Goal: Task Accomplishment & Management: Complete application form

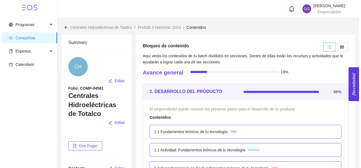
scroll to position [1855, 0]
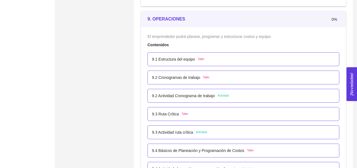
click at [224, 96] on span "Actividad" at bounding box center [223, 96] width 11 height 4
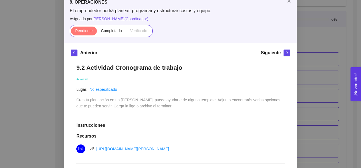
scroll to position [35, 0]
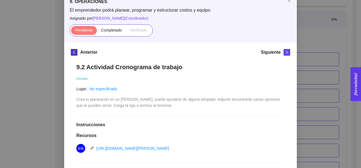
click at [73, 54] on button "button" at bounding box center [74, 52] width 7 height 7
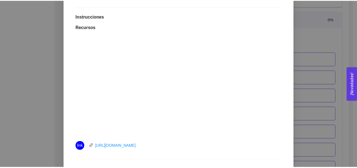
scroll to position [0, 0]
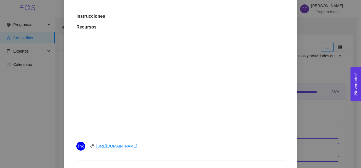
click at [300, 65] on div "9. OPERACIONES El emprendedor podrá planear, programar y estructurar costos y e…" at bounding box center [180, 84] width 361 height 168
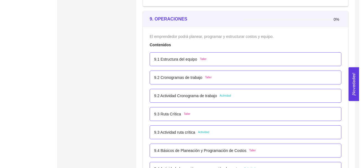
scroll to position [1864, 0]
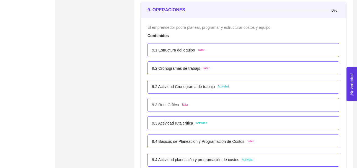
click at [223, 87] on span "Actividad" at bounding box center [223, 86] width 11 height 4
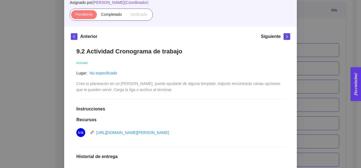
scroll to position [53, 0]
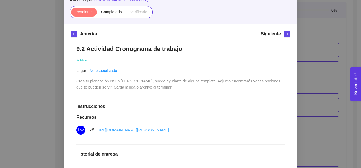
click at [161, 129] on link "[URL][DOMAIN_NAME][PERSON_NAME]" at bounding box center [132, 130] width 73 height 4
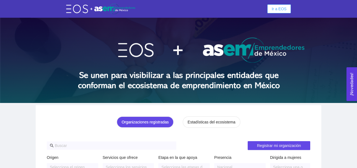
click at [275, 9] on span "Ir a EOS" at bounding box center [279, 9] width 15 height 6
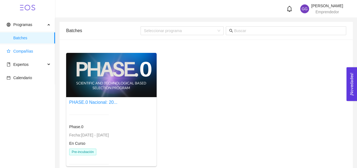
click at [32, 50] on span "Compañías" at bounding box center [23, 51] width 20 height 4
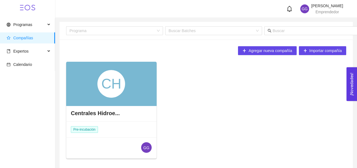
click at [138, 69] on div "CH" at bounding box center [111, 84] width 91 height 44
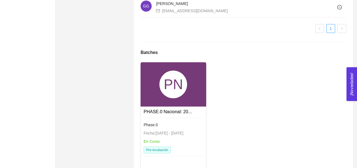
click at [187, 107] on div "PN" at bounding box center [174, 84] width 66 height 44
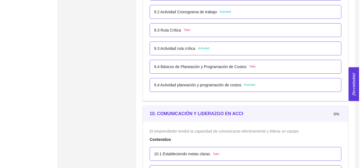
scroll to position [1930, 0]
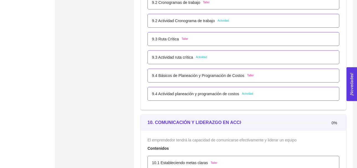
click at [222, 20] on span "Actividad" at bounding box center [223, 21] width 11 height 4
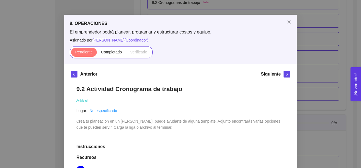
scroll to position [0, 0]
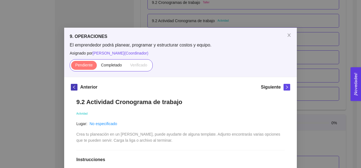
click at [73, 88] on icon "left" at bounding box center [74, 87] width 4 height 4
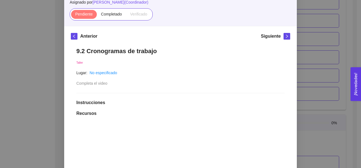
scroll to position [54, 0]
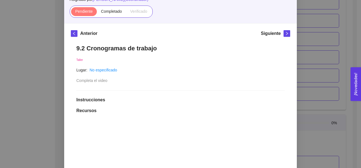
click at [320, 56] on div "9. OPERACIONES El emprendedor podrá planear, programar y estructurar costos y e…" at bounding box center [180, 84] width 361 height 168
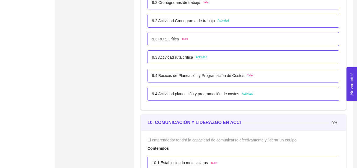
click at [223, 19] on span "Actividad" at bounding box center [223, 21] width 11 height 4
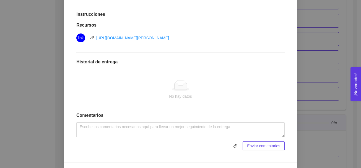
scroll to position [152, 0]
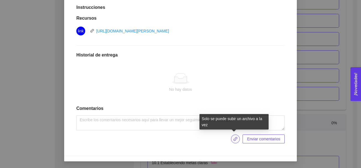
click at [233, 138] on icon "link" at bounding box center [235, 139] width 4 height 4
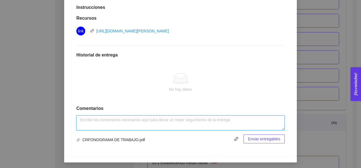
click at [95, 125] on textarea at bounding box center [180, 122] width 209 height 15
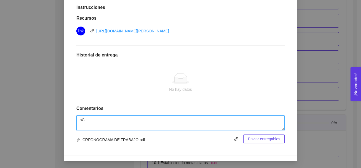
type textarea "a"
type textarea "Actividad realizada."
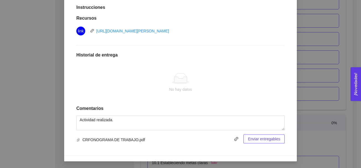
click at [260, 138] on span "Enviar entregables" at bounding box center [264, 139] width 32 height 6
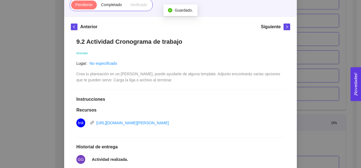
scroll to position [58, 0]
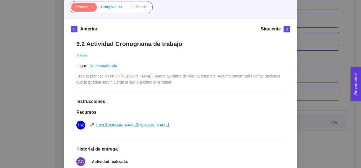
click at [108, 7] on span "Completado" at bounding box center [111, 7] width 21 height 4
click at [97, 8] on input "Completado" at bounding box center [97, 8] width 0 height 0
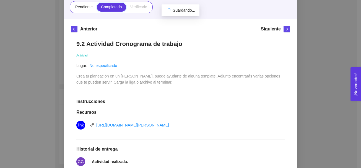
scroll to position [1930, 0]
click at [317, 49] on div "9. OPERACIONES El emprendedor podrá planear, programar y estructurar costos y e…" at bounding box center [180, 84] width 361 height 168
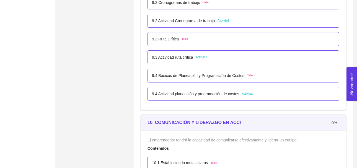
click at [198, 58] on span "Actividad" at bounding box center [201, 57] width 11 height 4
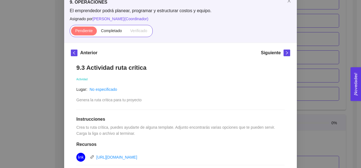
scroll to position [33, 0]
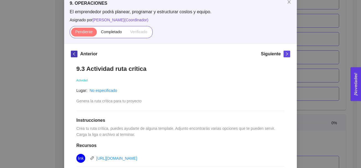
click at [72, 55] on icon "left" at bounding box center [74, 54] width 4 height 4
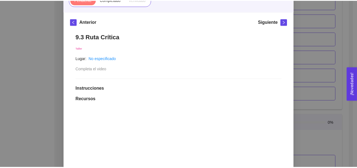
scroll to position [63, 0]
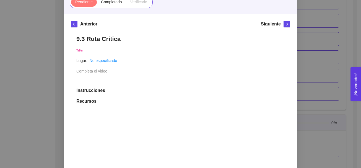
click at [302, 53] on div "9. OPERACIONES El emprendedor podrá planear, programar y estructurar costos y e…" at bounding box center [180, 84] width 361 height 168
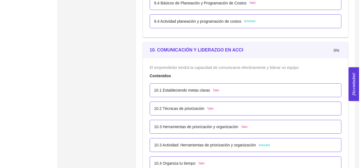
scroll to position [1993, 0]
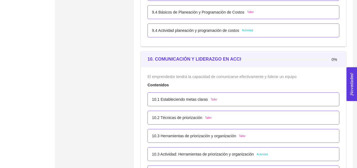
click at [247, 30] on span "Actividad" at bounding box center [247, 30] width 11 height 4
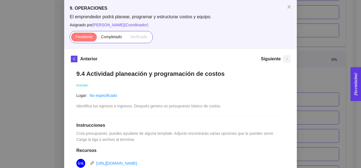
scroll to position [40, 0]
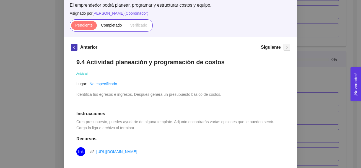
click at [73, 50] on button "button" at bounding box center [74, 47] width 7 height 7
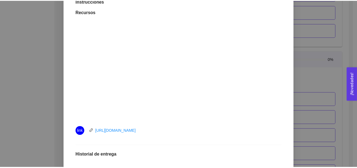
scroll to position [156, 0]
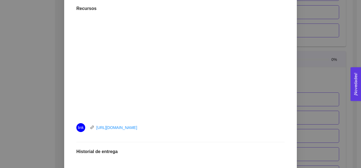
click at [314, 45] on div "9. OPERACIONES El emprendedor podrá planear, programar y estructurar costos y e…" at bounding box center [180, 84] width 361 height 168
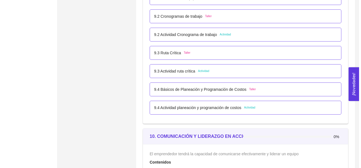
scroll to position [1903, 0]
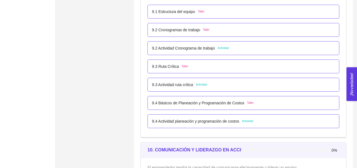
click at [200, 84] on span "Actividad" at bounding box center [201, 85] width 11 height 4
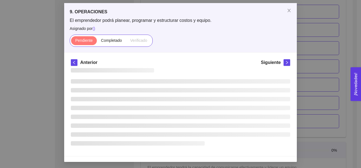
scroll to position [25, 0]
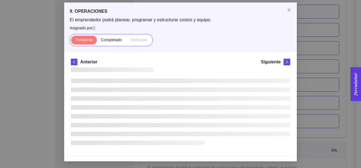
click at [201, 89] on li at bounding box center [181, 90] width 220 height 4
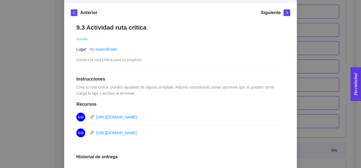
scroll to position [75, 0]
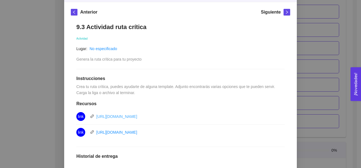
click at [117, 118] on link "https://miro.com/es/plantillas/diagrama-de-pert/" at bounding box center [116, 116] width 41 height 4
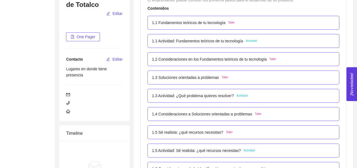
scroll to position [100, 0]
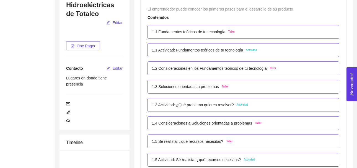
click at [253, 49] on span "Actividad" at bounding box center [251, 50] width 11 height 4
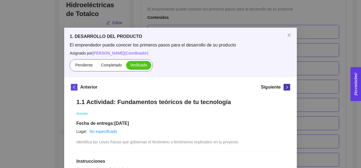
click at [285, 87] on icon "right" at bounding box center [287, 87] width 4 height 4
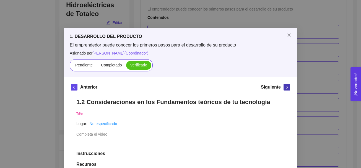
click at [285, 88] on icon "right" at bounding box center [287, 87] width 4 height 4
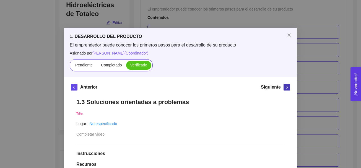
click at [285, 88] on icon "right" at bounding box center [287, 87] width 4 height 4
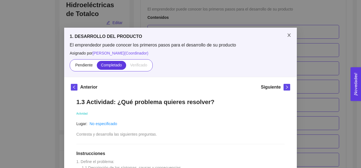
click at [290, 34] on span "Close" at bounding box center [290, 36] width 16 height 16
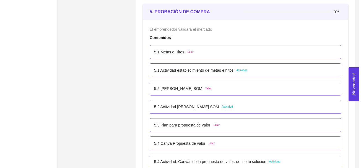
scroll to position [1055, 0]
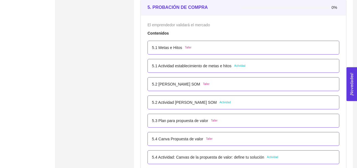
click at [241, 67] on span "Actividad" at bounding box center [239, 66] width 11 height 4
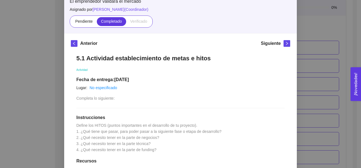
scroll to position [43, 0]
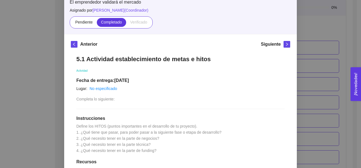
click at [327, 32] on div "5. PROBACIÓN DE COMPRA El emprendedor validará el mercado Asignado por Ana Sofi…" at bounding box center [180, 84] width 361 height 168
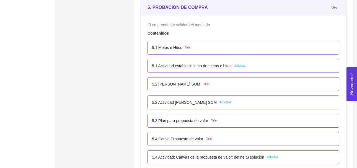
click at [272, 157] on span "Actividad" at bounding box center [272, 157] width 11 height 4
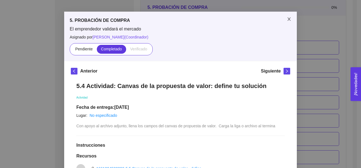
click at [288, 20] on icon "close" at bounding box center [289, 18] width 3 height 3
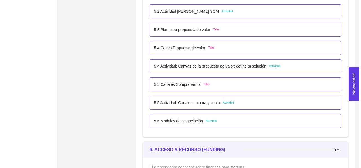
scroll to position [1150, 0]
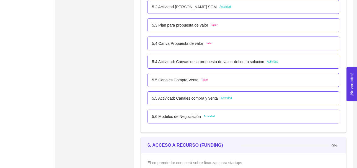
click at [223, 98] on span "Actividad" at bounding box center [226, 98] width 11 height 4
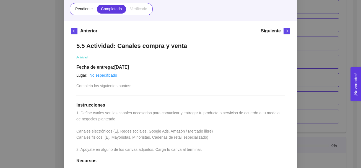
scroll to position [61, 0]
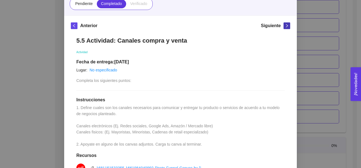
click at [285, 25] on icon "right" at bounding box center [287, 26] width 4 height 4
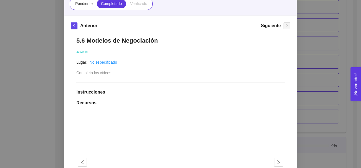
click at [328, 33] on div "5. PROBACIÓN DE COMPRA El emprendedor validará el mercado Asignado por Ana Sofi…" at bounding box center [180, 84] width 361 height 168
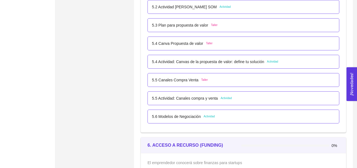
click at [209, 117] on span "Actividad" at bounding box center [209, 116] width 11 height 4
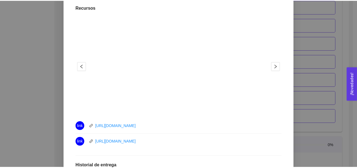
scroll to position [166, 0]
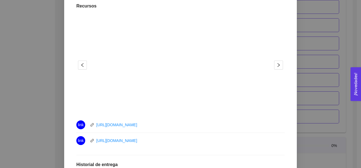
click at [308, 56] on div "5. PROBACIÓN DE COMPRA El emprendedor validará el mercado Asignado por Ana Sofi…" at bounding box center [180, 84] width 361 height 168
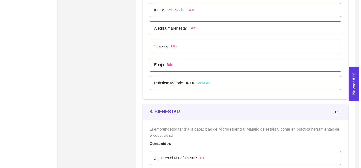
scroll to position [1587, 0]
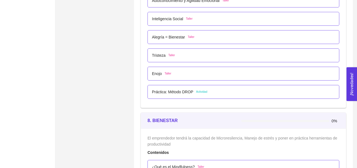
click at [203, 92] on span "Actividad" at bounding box center [201, 92] width 11 height 4
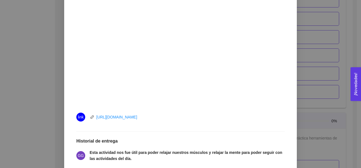
scroll to position [270, 0]
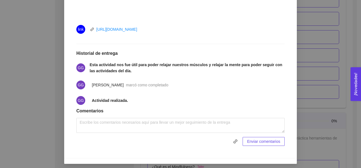
click at [333, 78] on div "7. DESARROLLO PERSONAL El emprendedor desarrollará habilidades de Autoconocimie…" at bounding box center [180, 84] width 361 height 168
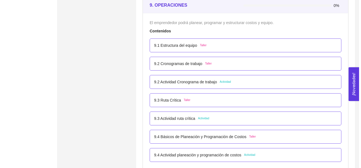
scroll to position [1873, 0]
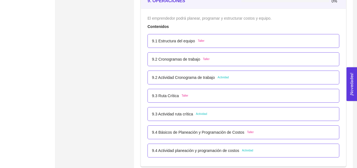
click at [221, 77] on span "Actividad" at bounding box center [223, 77] width 11 height 4
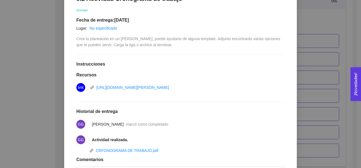
scroll to position [155, 0]
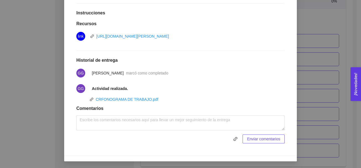
click at [327, 65] on div "9. OPERACIONES El emprendedor podrá planear, programar y estructurar costos y e…" at bounding box center [180, 84] width 361 height 168
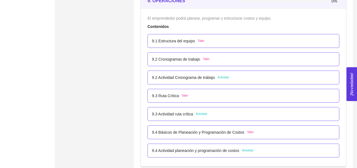
click at [200, 113] on span "Actividad" at bounding box center [201, 114] width 11 height 4
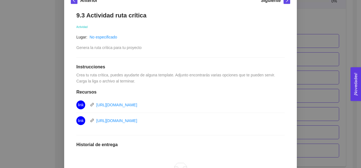
scroll to position [94, 0]
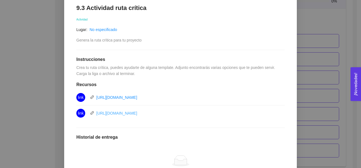
click at [137, 114] on link "https://miro.com/es/plantillas/metodo-ruta-critica/" at bounding box center [116, 113] width 41 height 4
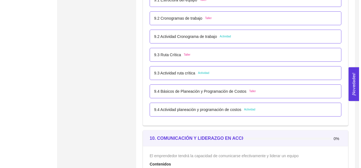
scroll to position [1910, 0]
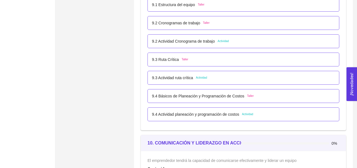
click at [182, 58] on span "Taller" at bounding box center [185, 59] width 7 height 4
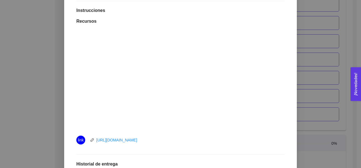
scroll to position [155, 0]
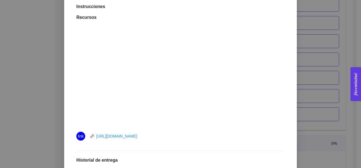
click at [317, 127] on div "9. OPERACIONES El emprendedor podrá planear, programar y estructurar costos y e…" at bounding box center [180, 84] width 361 height 168
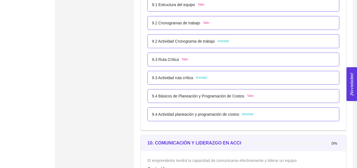
click at [183, 59] on span "Taller" at bounding box center [185, 59] width 7 height 4
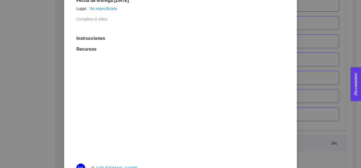
scroll to position [125, 0]
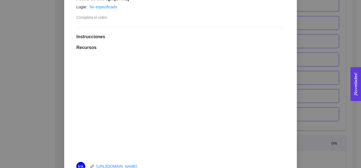
click at [307, 47] on div "9. OPERACIONES El emprendedor podrá planear, programar y estructurar costos y e…" at bounding box center [180, 84] width 361 height 168
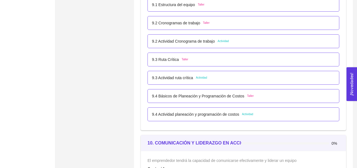
click at [184, 59] on span "Taller" at bounding box center [185, 59] width 7 height 4
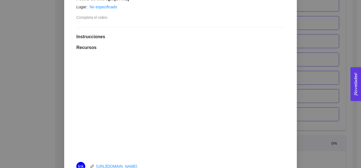
scroll to position [133, 0]
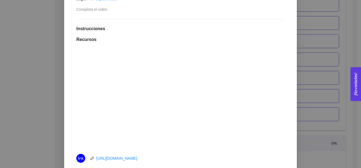
click at [329, 52] on div "9. OPERACIONES El emprendedor podrá planear, programar y estructurar costos y e…" at bounding box center [180, 84] width 361 height 168
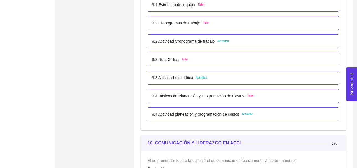
click at [199, 78] on span "Actividad" at bounding box center [201, 78] width 11 height 4
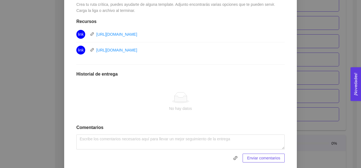
scroll to position [158, 0]
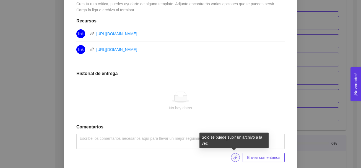
click at [234, 156] on icon "link" at bounding box center [235, 157] width 4 height 4
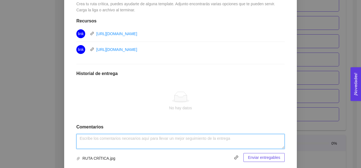
click at [104, 143] on textarea at bounding box center [180, 141] width 209 height 15
type textarea "a"
type textarea "Actividad realizada."
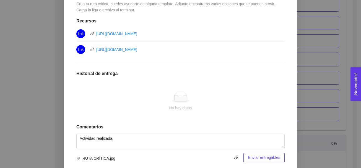
click at [263, 159] on span "Enviar entregables" at bounding box center [264, 158] width 32 height 6
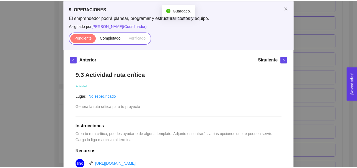
scroll to position [13, 0]
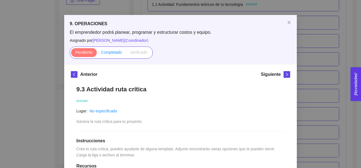
click at [107, 53] on span "Completado" at bounding box center [111, 52] width 21 height 4
click at [97, 54] on input "Completado" at bounding box center [97, 54] width 0 height 0
click at [287, 21] on icon "close" at bounding box center [289, 22] width 4 height 4
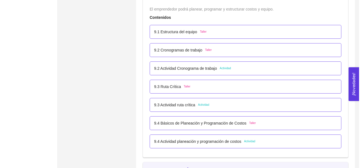
scroll to position [1878, 0]
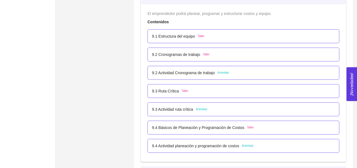
click at [246, 147] on span "Actividad" at bounding box center [247, 146] width 11 height 4
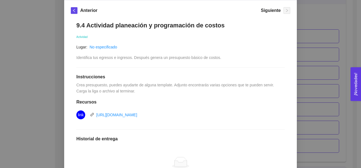
scroll to position [78, 0]
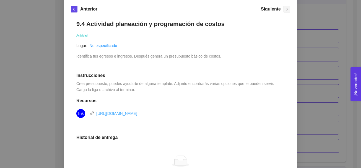
click at [137, 113] on link "[URL][DOMAIN_NAME]" at bounding box center [116, 113] width 41 height 4
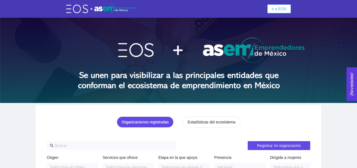
click at [272, 5] on button "Ir a EOS" at bounding box center [279, 8] width 24 height 9
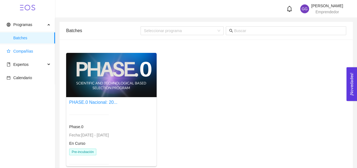
click at [32, 50] on span "Compañías" at bounding box center [23, 51] width 20 height 4
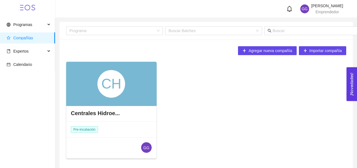
click at [97, 79] on div "CH" at bounding box center [111, 84] width 91 height 44
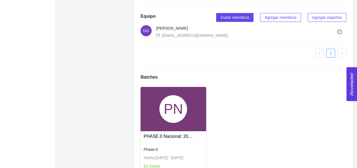
scroll to position [354, 0]
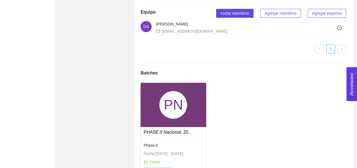
click at [182, 119] on div "PN" at bounding box center [174, 105] width 28 height 28
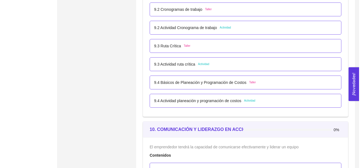
scroll to position [1932, 0]
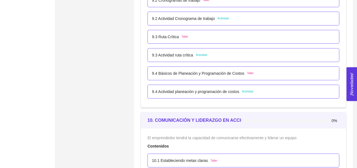
click at [251, 92] on span "Actividad" at bounding box center [247, 91] width 11 height 4
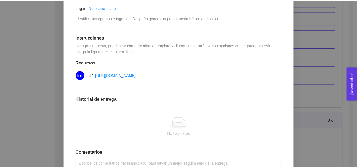
scroll to position [54, 0]
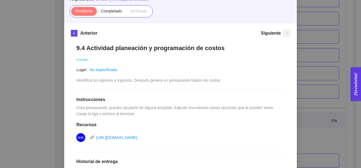
click at [320, 47] on div "9. OPERACIONES El emprendedor podrá planear, programar y estructurar costos y e…" at bounding box center [180, 84] width 361 height 168
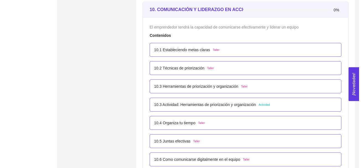
scroll to position [2054, 0]
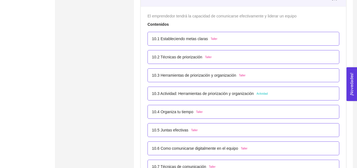
click at [258, 93] on span "Actividad" at bounding box center [262, 94] width 11 height 4
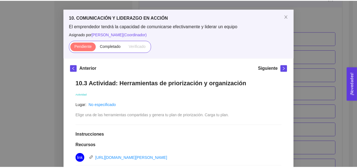
scroll to position [9, 0]
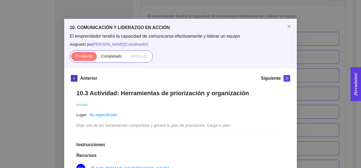
click at [73, 78] on icon "left" at bounding box center [74, 78] width 2 height 3
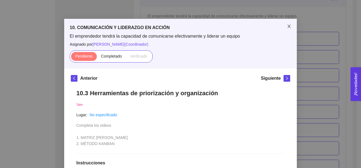
click at [287, 27] on icon "close" at bounding box center [289, 26] width 4 height 4
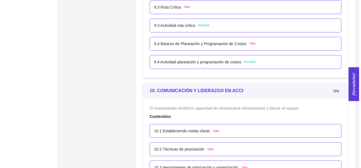
scroll to position [1921, 0]
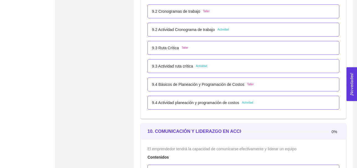
click at [247, 85] on span "Taller" at bounding box center [250, 84] width 7 height 4
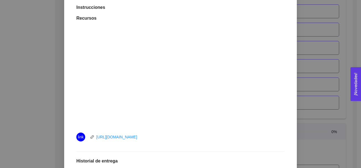
scroll to position [155, 0]
